Goal: Transaction & Acquisition: Purchase product/service

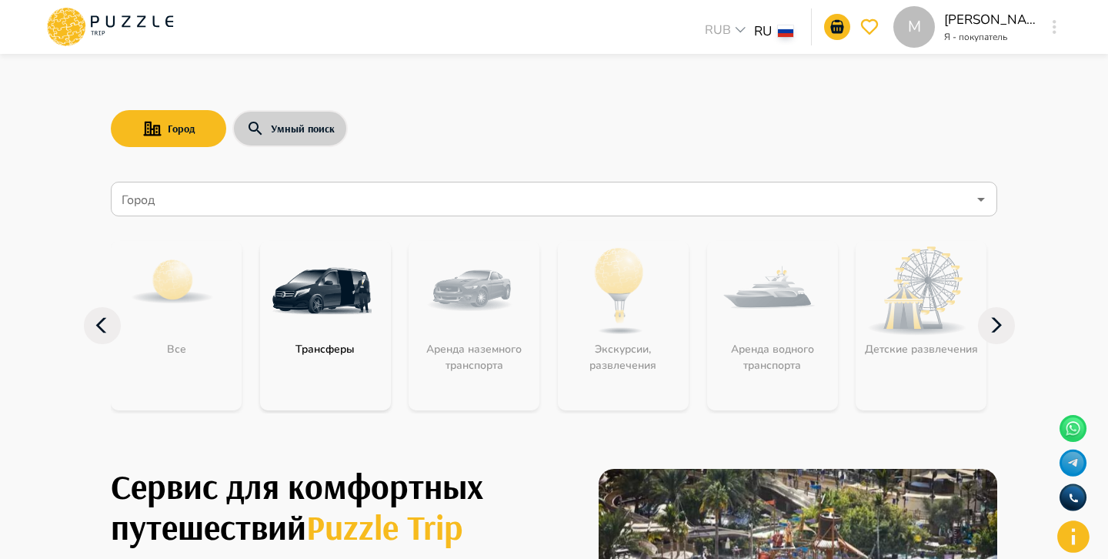
click at [276, 124] on button "Умный поиск" at bounding box center [289, 128] width 115 height 37
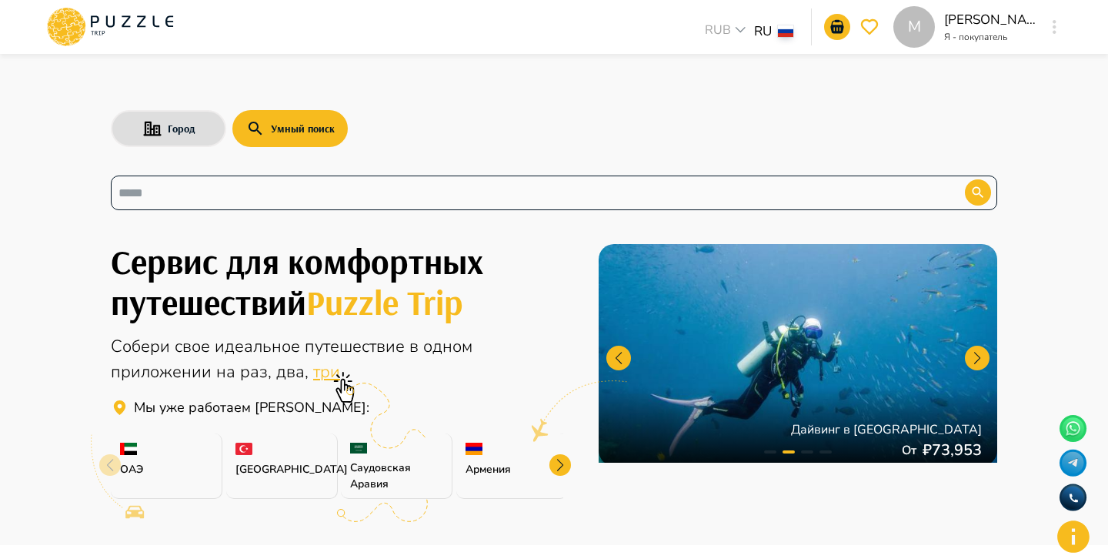
click at [305, 188] on input "text" at bounding box center [525, 193] width 815 height 18
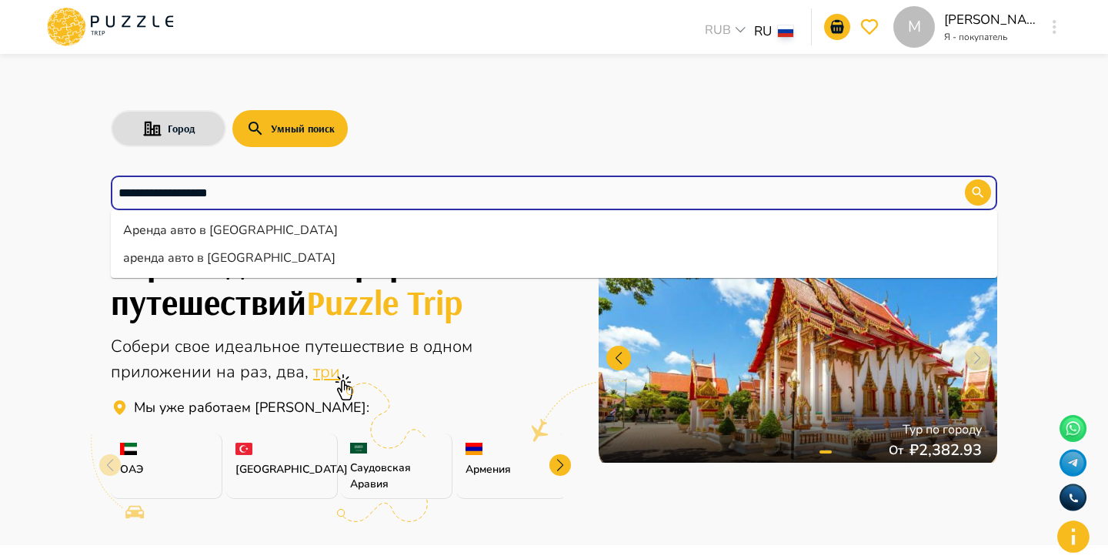
type input "**********"
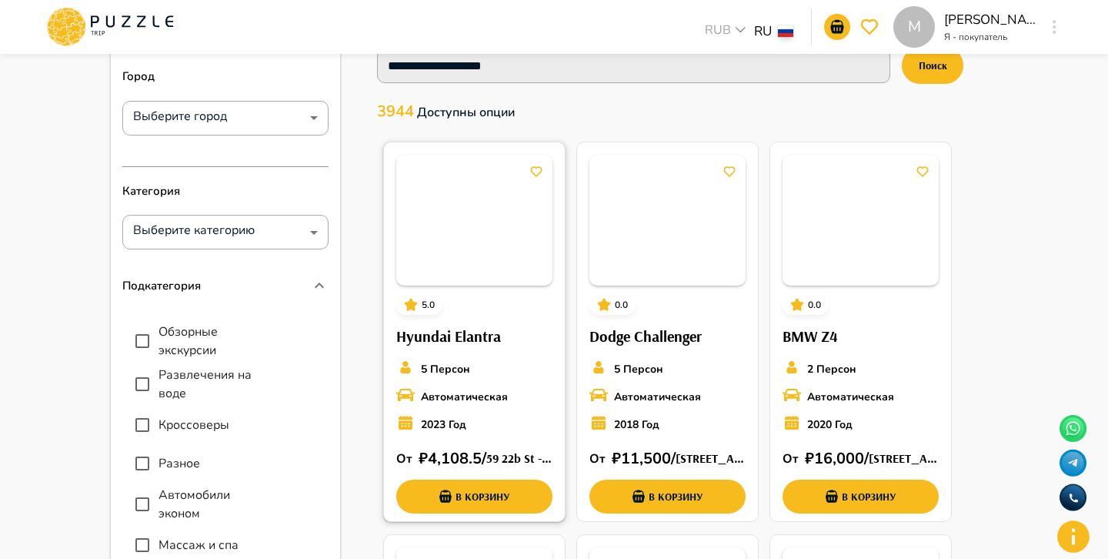
scroll to position [100, 0]
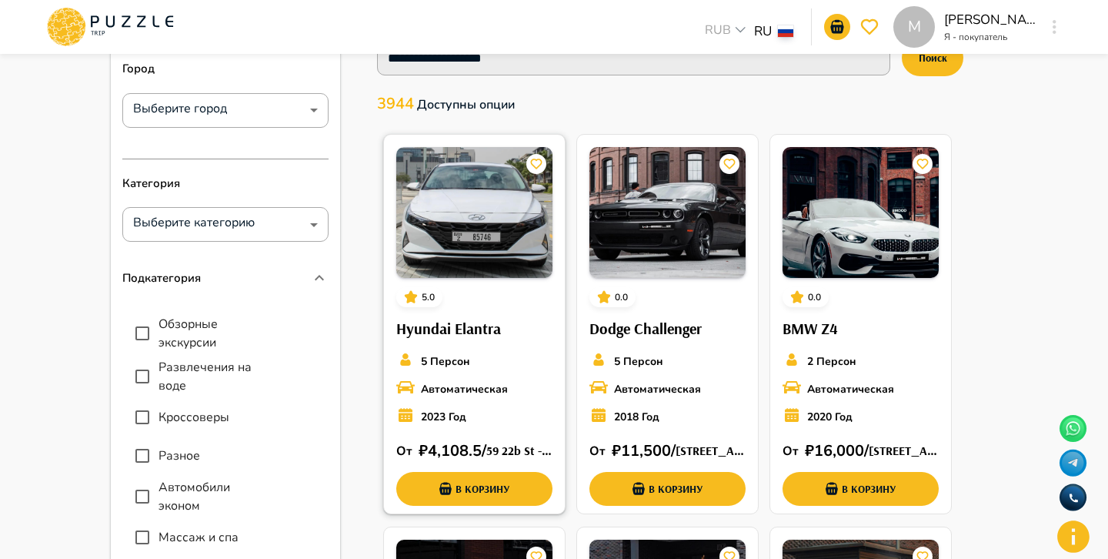
click at [529, 324] on h6 "Hyundai Elantra" at bounding box center [474, 328] width 156 height 25
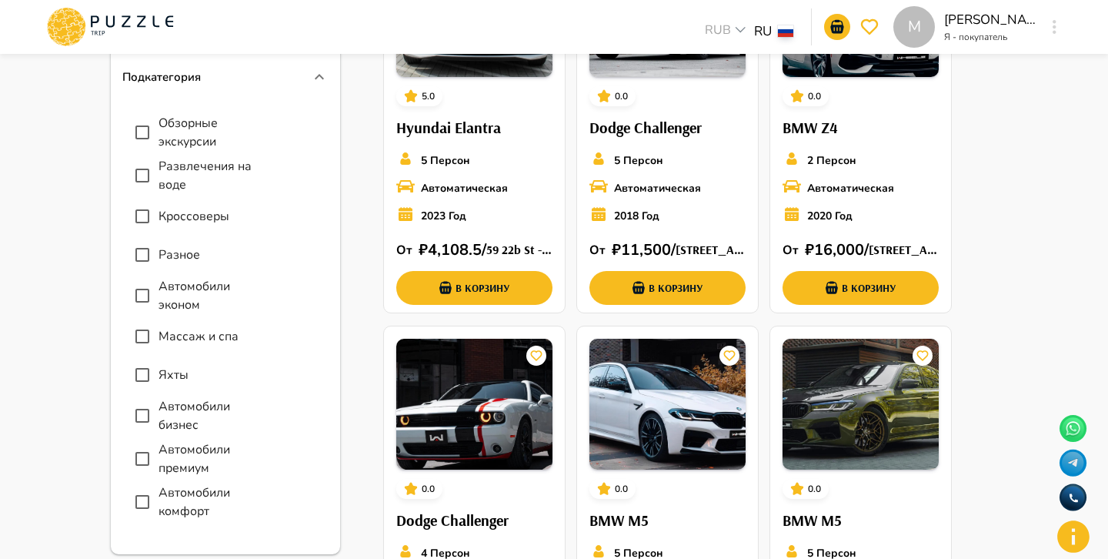
scroll to position [0, 0]
